Goal: Task Accomplishment & Management: Manage account settings

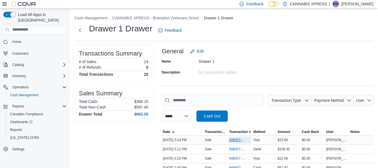
click at [234, 137] on span "IN8H57-774902" at bounding box center [237, 139] width 17 height 4
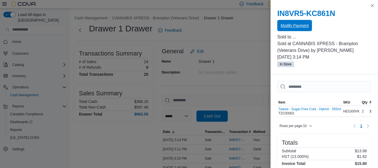
click at [301, 27] on span "Modify Payment" at bounding box center [295, 26] width 28 height 6
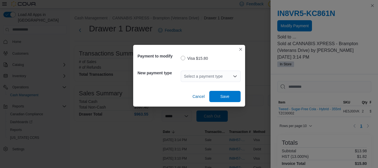
click at [210, 75] on div "Select a payment type" at bounding box center [211, 75] width 60 height 11
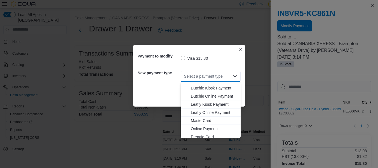
scroll to position [43, 0]
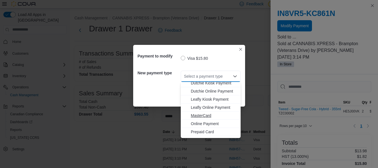
click at [215, 116] on span "MasterCard" at bounding box center [214, 115] width 46 height 6
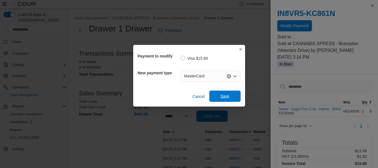
click at [229, 96] on span "Save" at bounding box center [224, 96] width 9 height 6
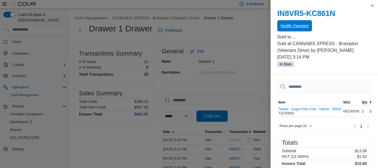
scroll to position [0, 0]
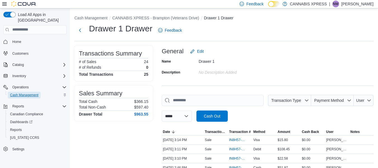
click at [30, 93] on span "Cash Management" at bounding box center [24, 95] width 28 height 4
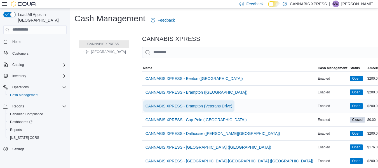
click at [222, 103] on span "CANNABIS XPRESS - Brampton (Veterans Drive)" at bounding box center [188, 106] width 87 height 6
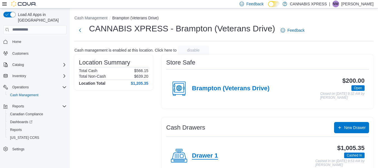
click at [198, 156] on h4 "Drawer 1" at bounding box center [205, 155] width 26 height 7
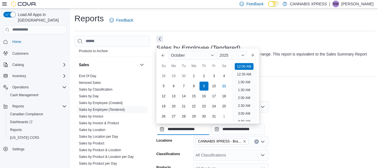
click at [189, 127] on input "**********" at bounding box center [183, 128] width 54 height 11
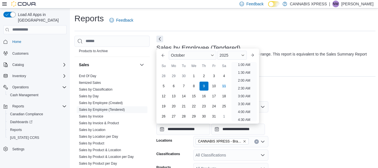
click at [290, 68] on div "Report Email Subscription" at bounding box center [265, 70] width 219 height 11
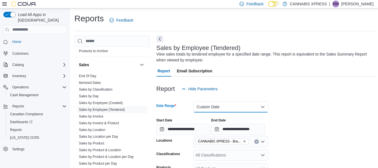
click at [244, 104] on button "Custom Date" at bounding box center [230, 106] width 75 height 11
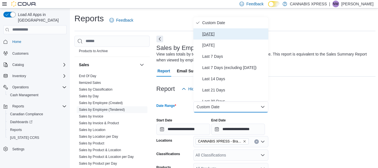
click at [222, 37] on span "Today" at bounding box center [234, 33] width 64 height 7
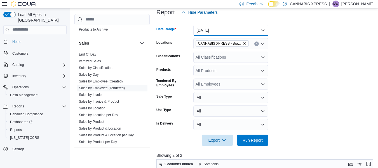
scroll to position [81, 0]
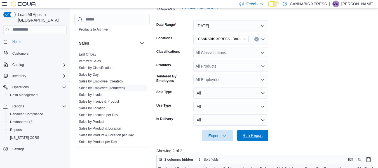
click at [261, 130] on span "Run Report" at bounding box center [252, 135] width 25 height 11
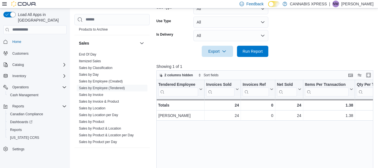
scroll to position [166, 0]
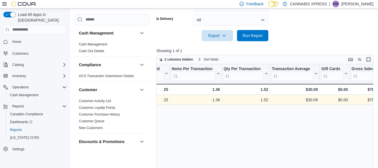
scroll to position [0, 133]
